Goal: Navigation & Orientation: Find specific page/section

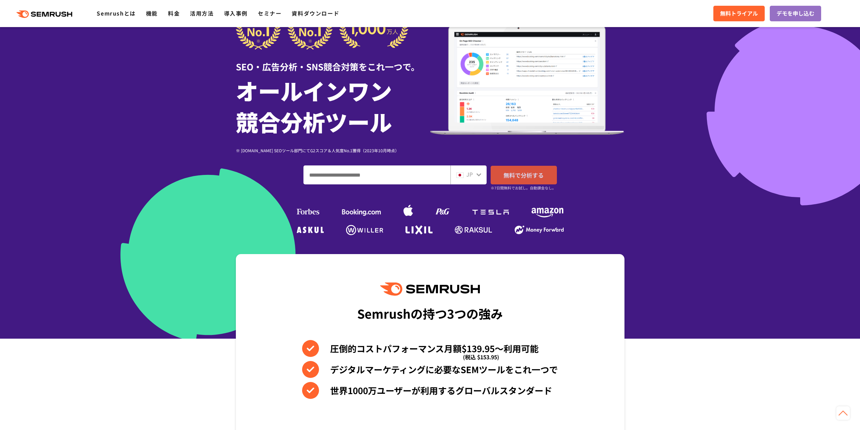
scroll to position [34, 0]
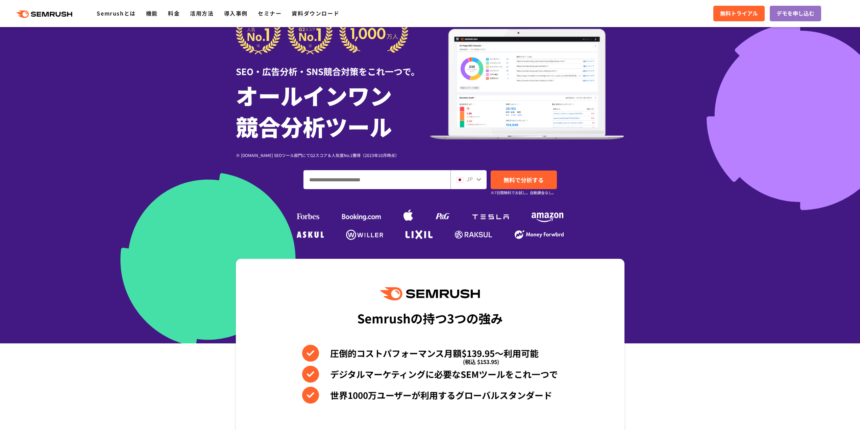
click at [469, 182] on span "JP" at bounding box center [470, 179] width 6 height 8
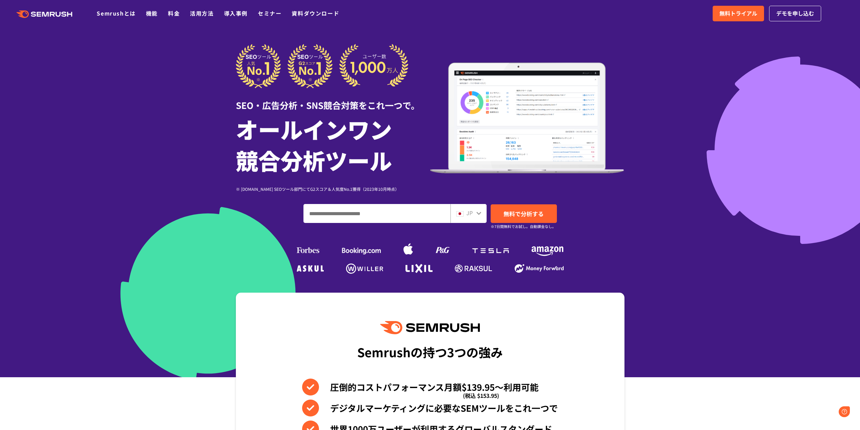
scroll to position [0, 0]
click at [470, 212] on span "JP" at bounding box center [470, 213] width 6 height 8
click at [473, 208] on div "JP" at bounding box center [469, 213] width 36 height 19
click at [473, 207] on div "JP" at bounding box center [469, 213] width 36 height 19
click at [400, 215] on input "ドメイン、キーワードまたはURLを入力してください" at bounding box center [377, 213] width 146 height 18
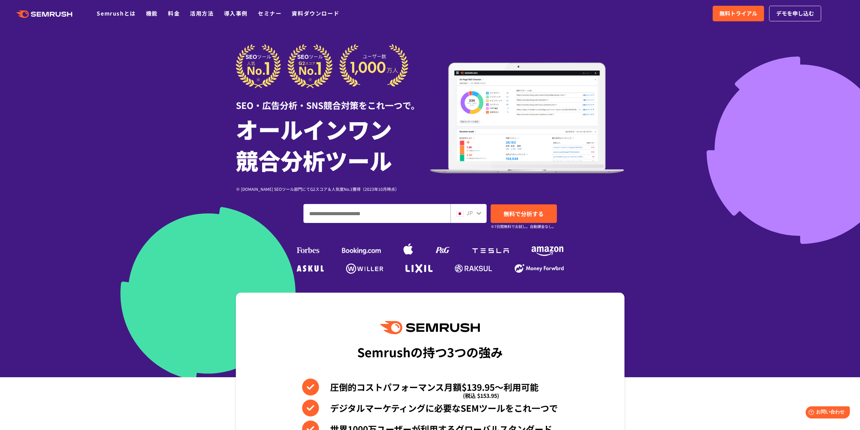
click at [457, 214] on img at bounding box center [459, 213] width 7 height 5
click at [475, 214] on div "JP" at bounding box center [467, 213] width 22 height 9
click at [477, 215] on icon at bounding box center [478, 212] width 5 height 5
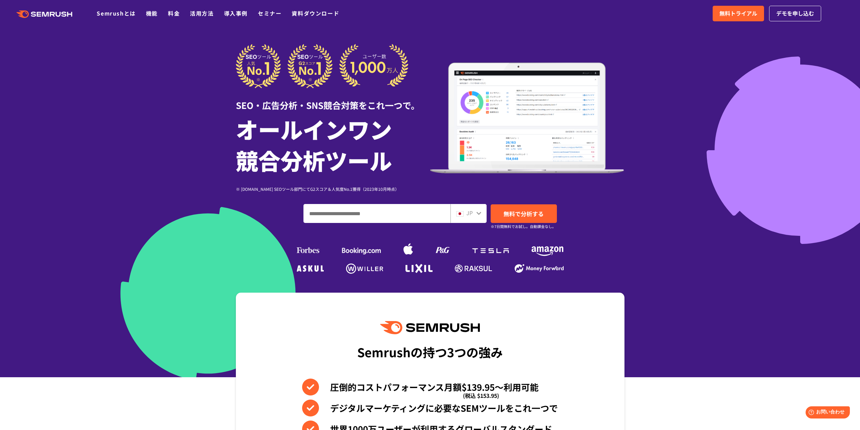
drag, startPoint x: 478, startPoint y: 211, endPoint x: 468, endPoint y: 211, distance: 9.8
click at [476, 211] on icon at bounding box center [478, 212] width 5 height 5
click at [468, 212] on span "JP" at bounding box center [470, 213] width 6 height 8
click at [467, 213] on span "JP" at bounding box center [470, 213] width 6 height 8
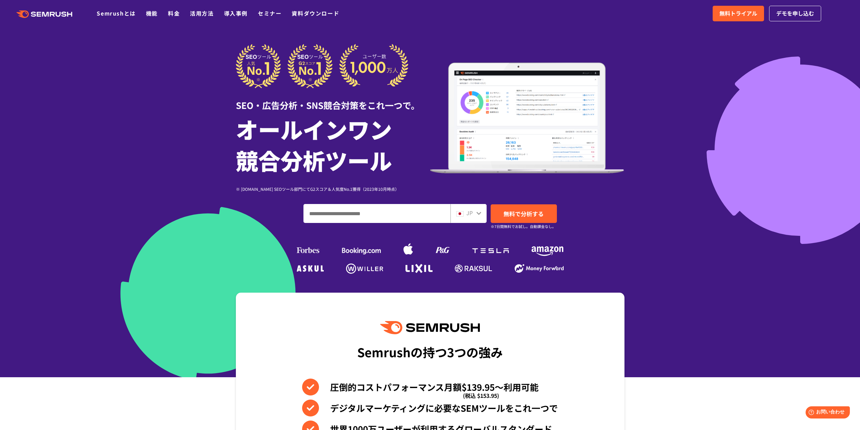
click at [434, 213] on input "ドメイン、キーワードまたはURLを入力してください" at bounding box center [377, 213] width 146 height 18
